Goal: Find specific page/section: Find specific page/section

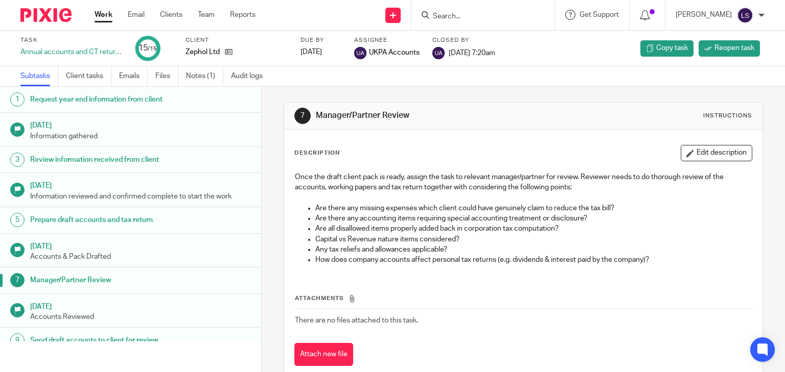
click at [494, 14] on input "Search" at bounding box center [478, 16] width 92 height 9
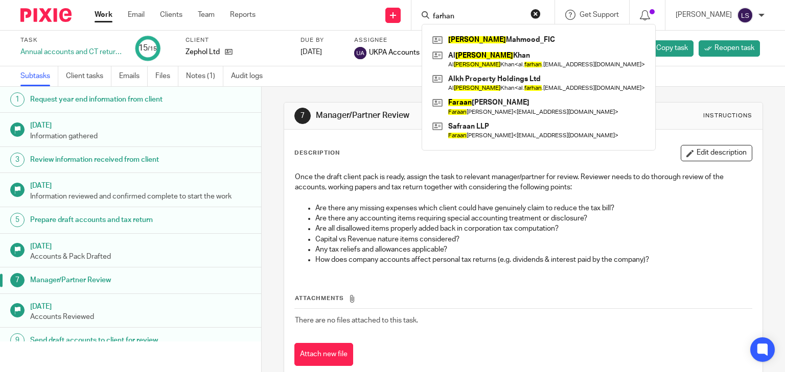
type input "farhan"
click at [491, 31] on div "[PERSON_NAME] Al [PERSON_NAME] Al [PERSON_NAME] < al. farhan .[EMAIL_ADDRESS][D…" at bounding box center [539, 87] width 234 height 127
click at [491, 37] on link at bounding box center [539, 39] width 218 height 15
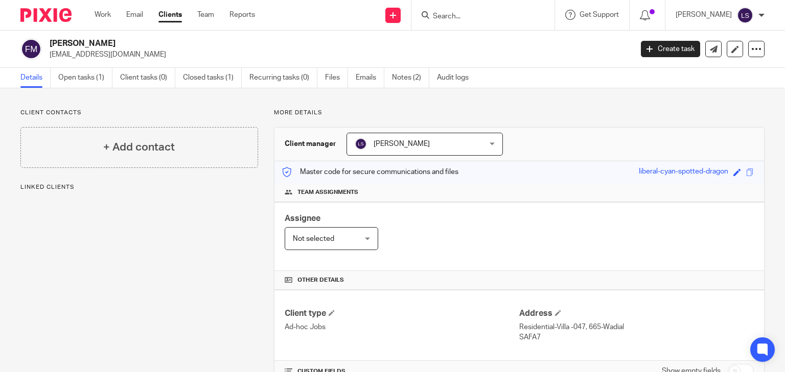
click at [228, 250] on div "Client contacts + Add contact Linked clients" at bounding box center [131, 327] width 253 height 436
drag, startPoint x: 98, startPoint y: 294, endPoint x: 18, endPoint y: 329, distance: 86.8
click at [98, 294] on div "Client contacts + Add contact Linked clients + Add linked client" at bounding box center [131, 327] width 253 height 436
